Goal: Information Seeking & Learning: Learn about a topic

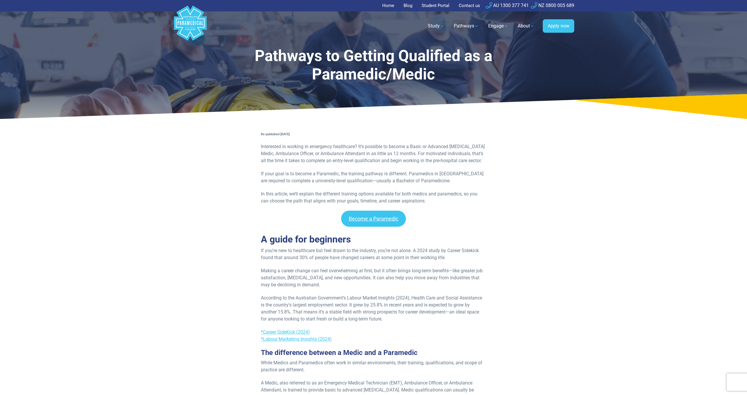
click at [198, 34] on polygon "Australian Paramedical College" at bounding box center [190, 23] width 33 height 35
click at [190, 30] on polygon "Australian Paramedical College" at bounding box center [190, 23] width 33 height 35
